Goal: Transaction & Acquisition: Purchase product/service

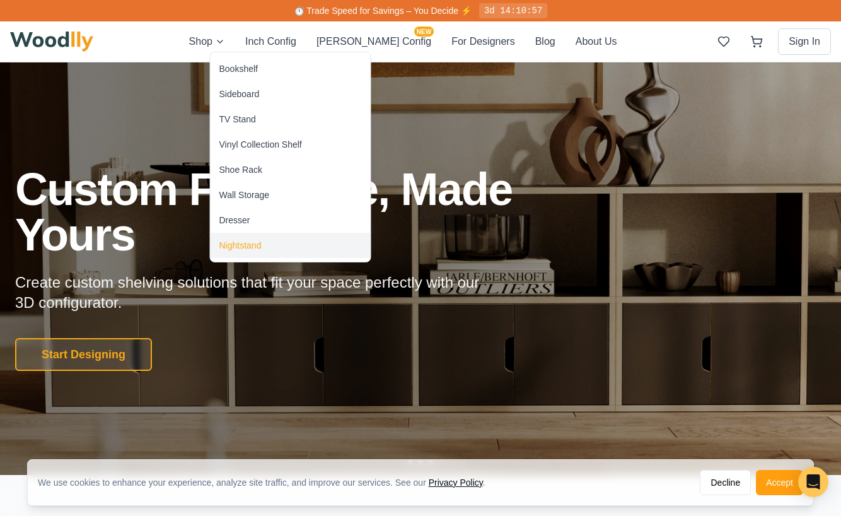
click at [248, 245] on div "Nightstand" at bounding box center [241, 245] width 42 height 13
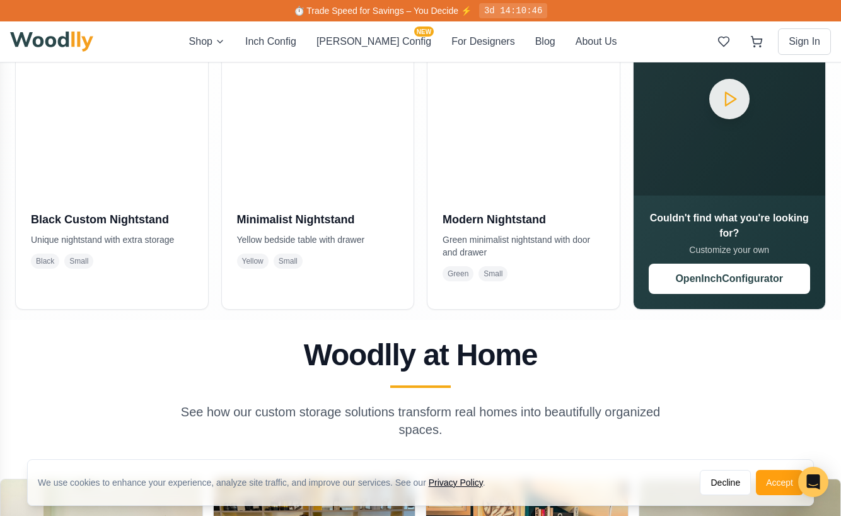
scroll to position [346, 0]
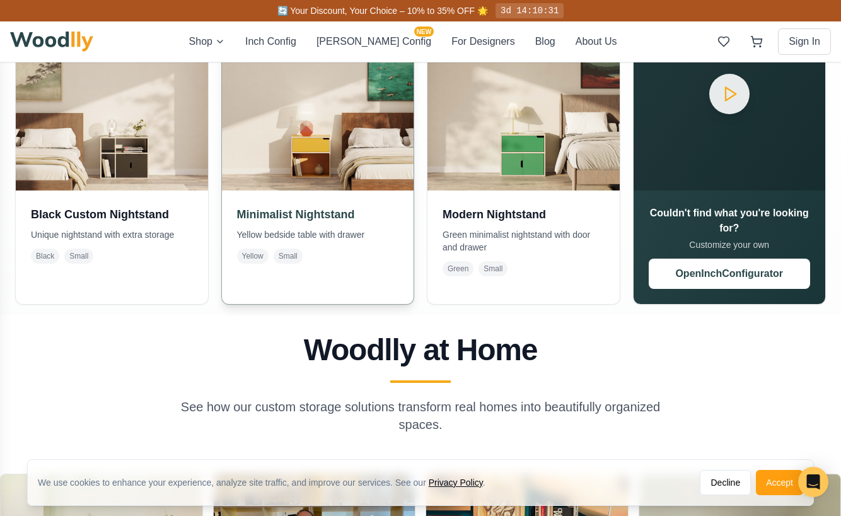
click at [355, 159] on img at bounding box center [318, 94] width 202 height 202
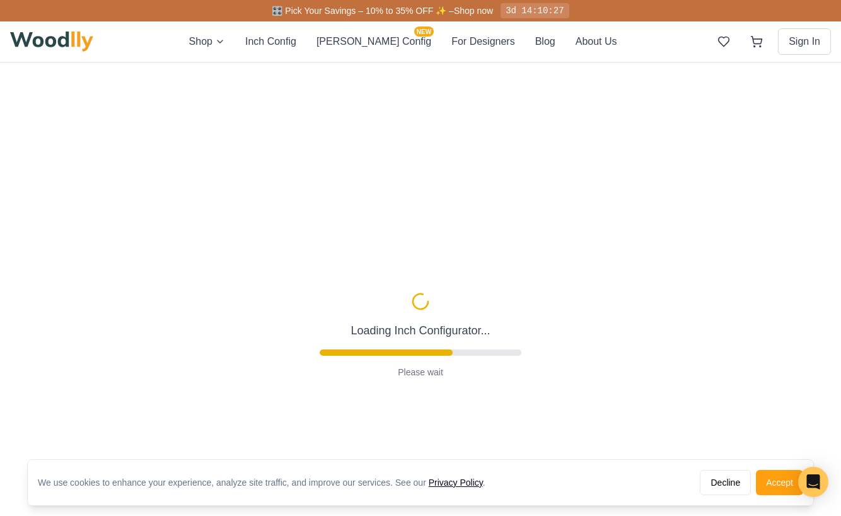
scroll to position [113, 0]
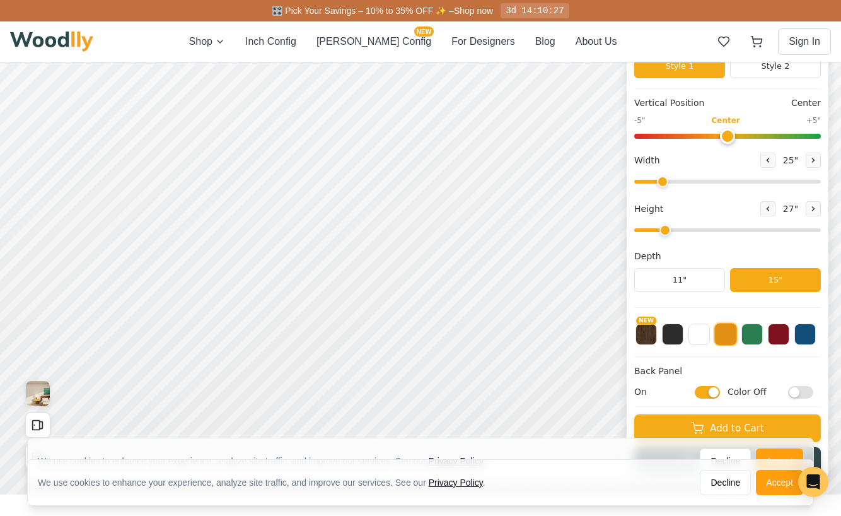
type input "25"
type input "2"
checkbox input "true"
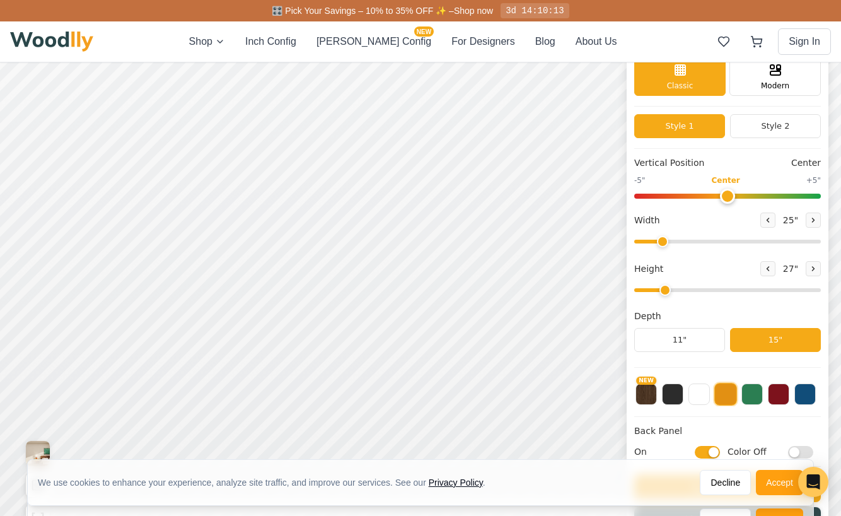
scroll to position [0, 0]
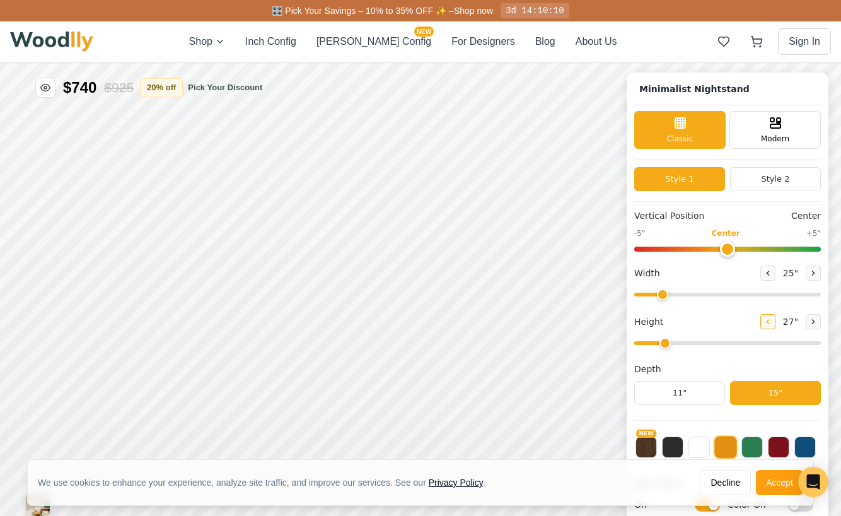
click at [768, 324] on icon at bounding box center [769, 322] width 2 height 4
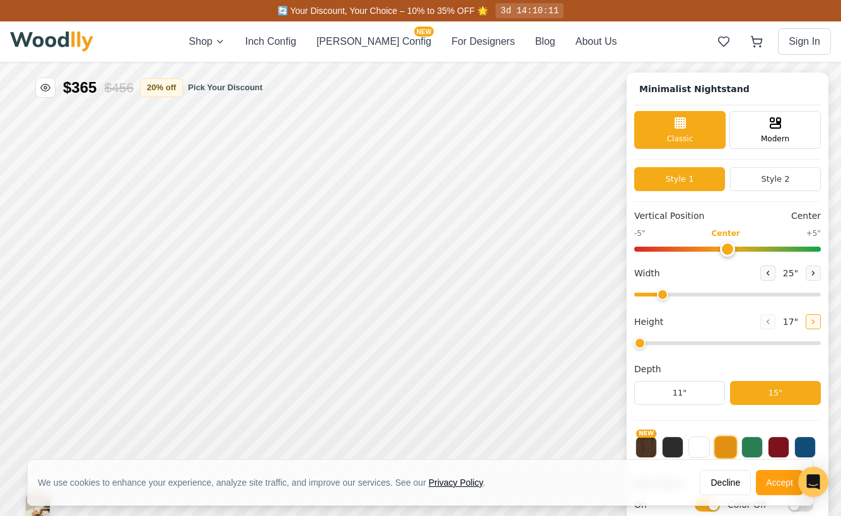
click at [811, 318] on icon at bounding box center [814, 322] width 8 height 8
click at [761, 319] on button at bounding box center [768, 321] width 15 height 15
type input "2"
click at [768, 273] on icon at bounding box center [769, 273] width 2 height 4
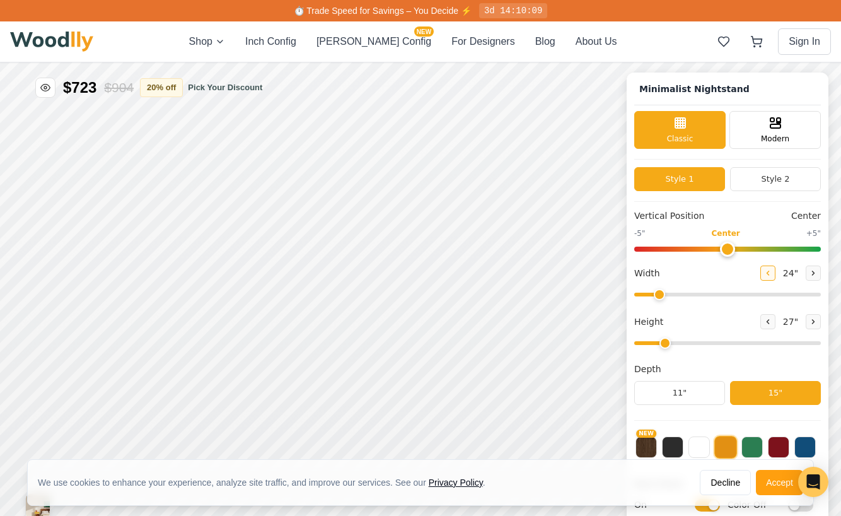
click at [768, 273] on icon at bounding box center [769, 273] width 2 height 4
type input "22"
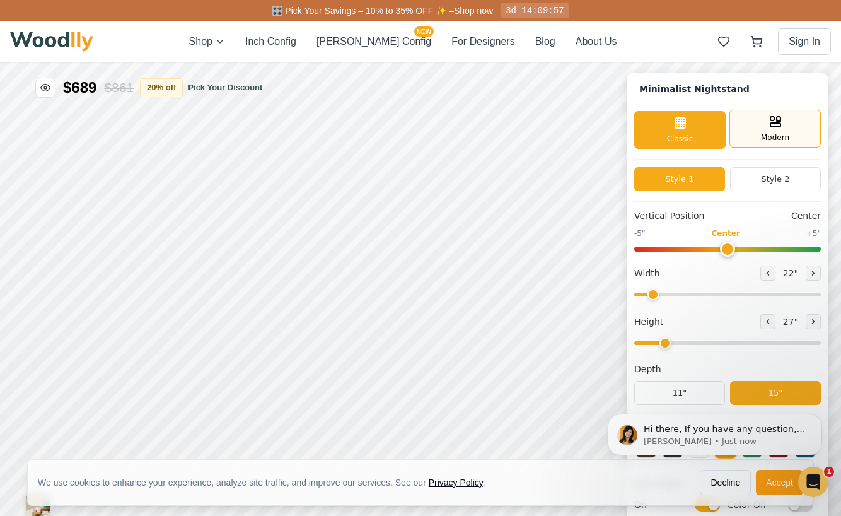
click at [780, 129] on div "Modern" at bounding box center [775, 129] width 91 height 38
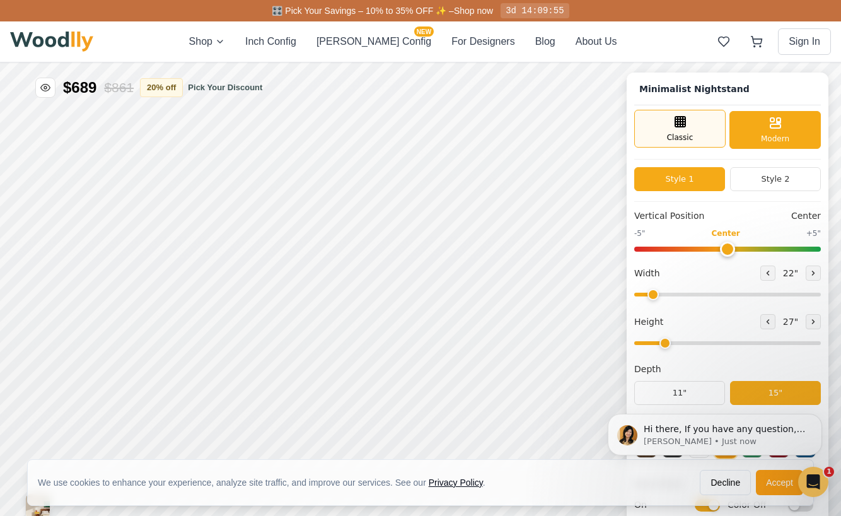
click at [677, 142] on span "Classic" at bounding box center [680, 137] width 26 height 11
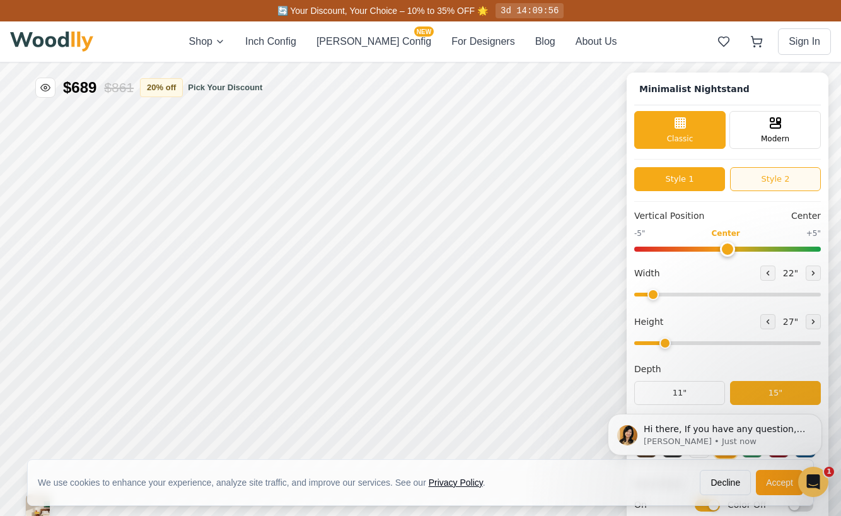
click at [758, 177] on button "Style 2" at bounding box center [775, 179] width 91 height 24
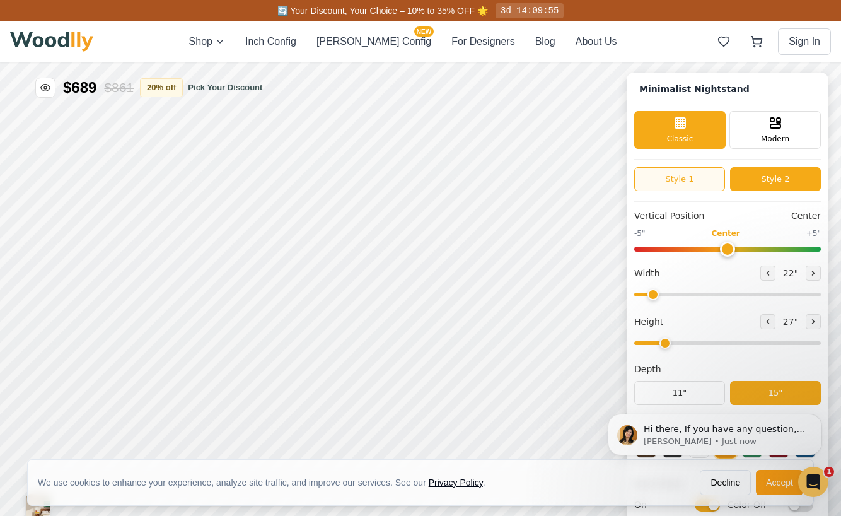
click at [689, 180] on button "Style 1" at bounding box center [680, 179] width 91 height 24
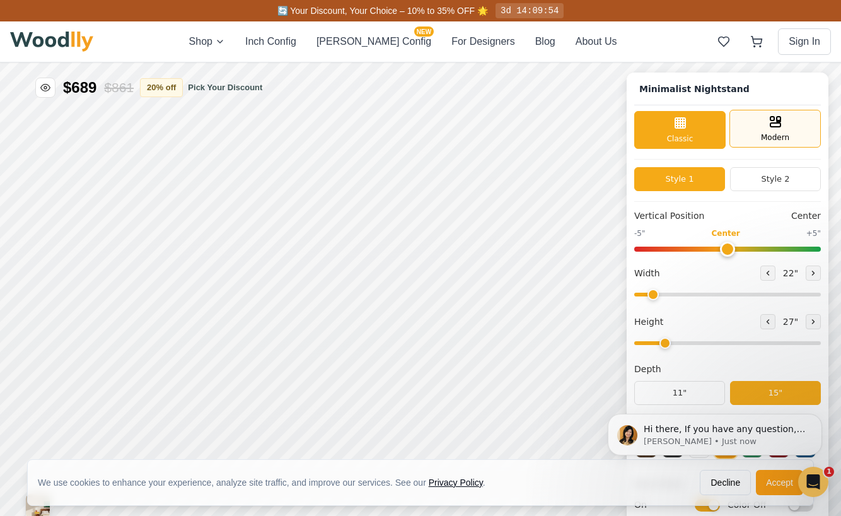
click at [754, 127] on div "Modern" at bounding box center [775, 129] width 91 height 38
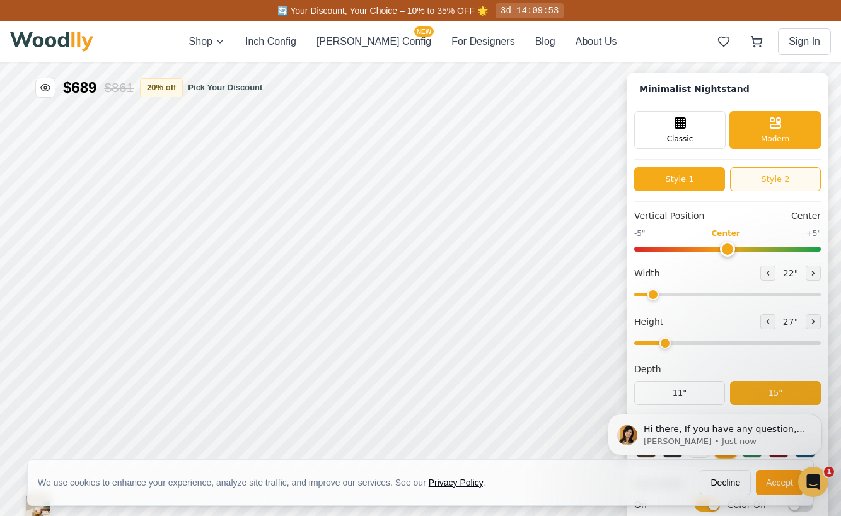
click at [759, 185] on button "Style 2" at bounding box center [775, 179] width 91 height 24
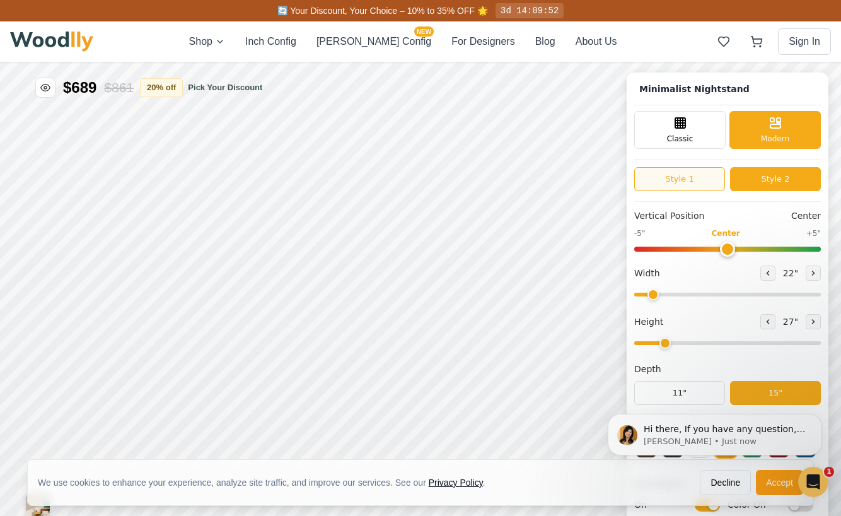
click at [691, 182] on button "Style 1" at bounding box center [680, 179] width 91 height 24
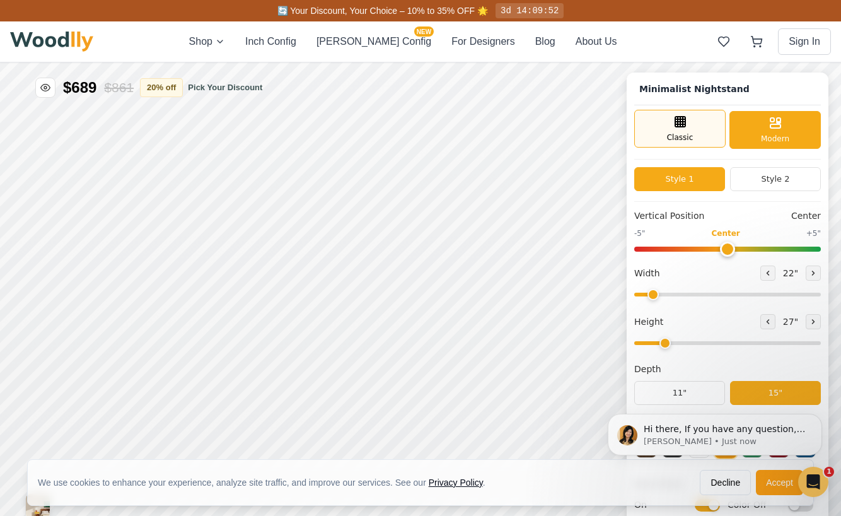
click at [686, 135] on span "Classic" at bounding box center [680, 137] width 26 height 11
